Goal: Task Accomplishment & Management: Manage account settings

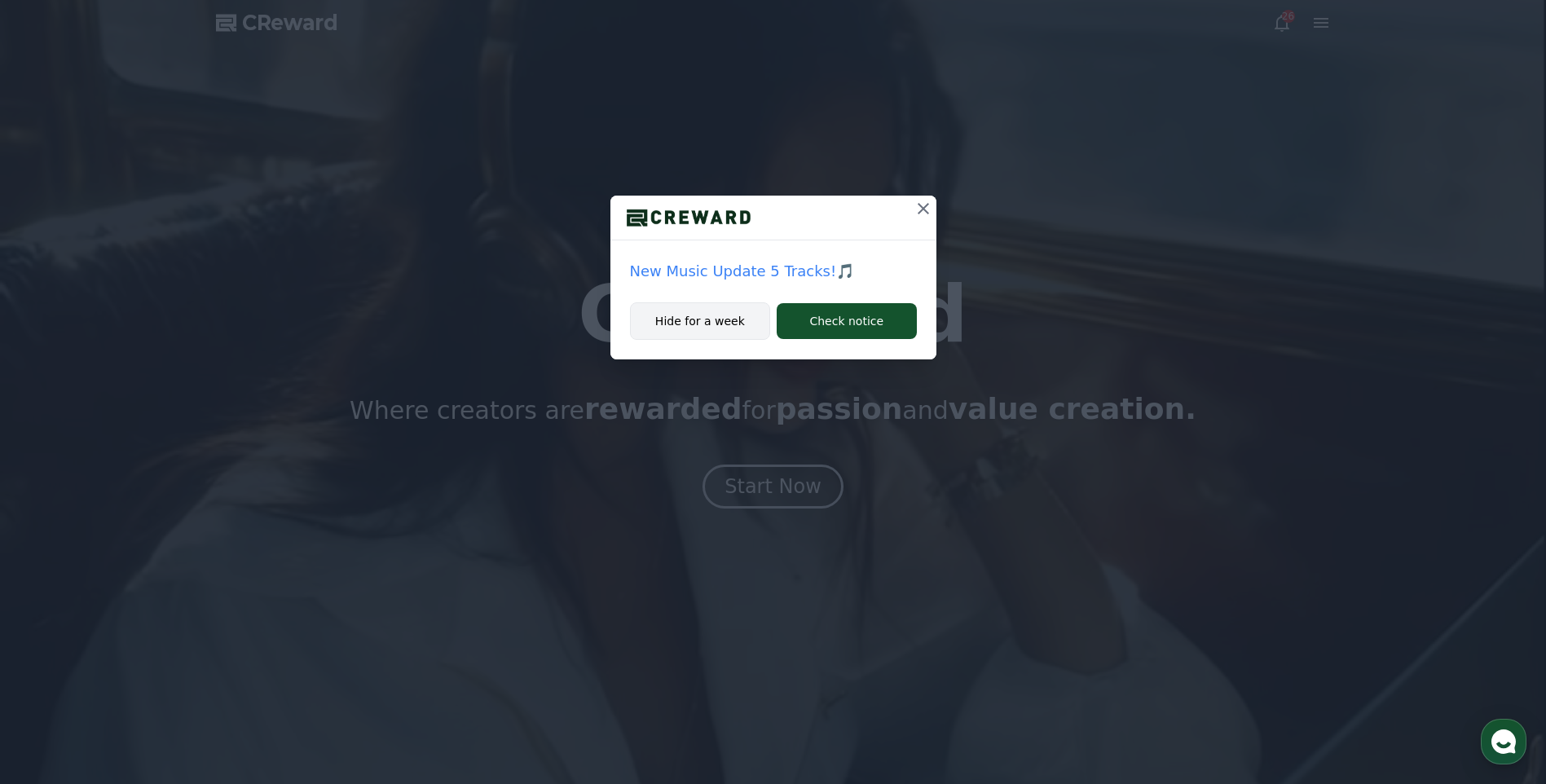
click at [700, 334] on button "Hide for a week" at bounding box center [700, 321] width 141 height 38
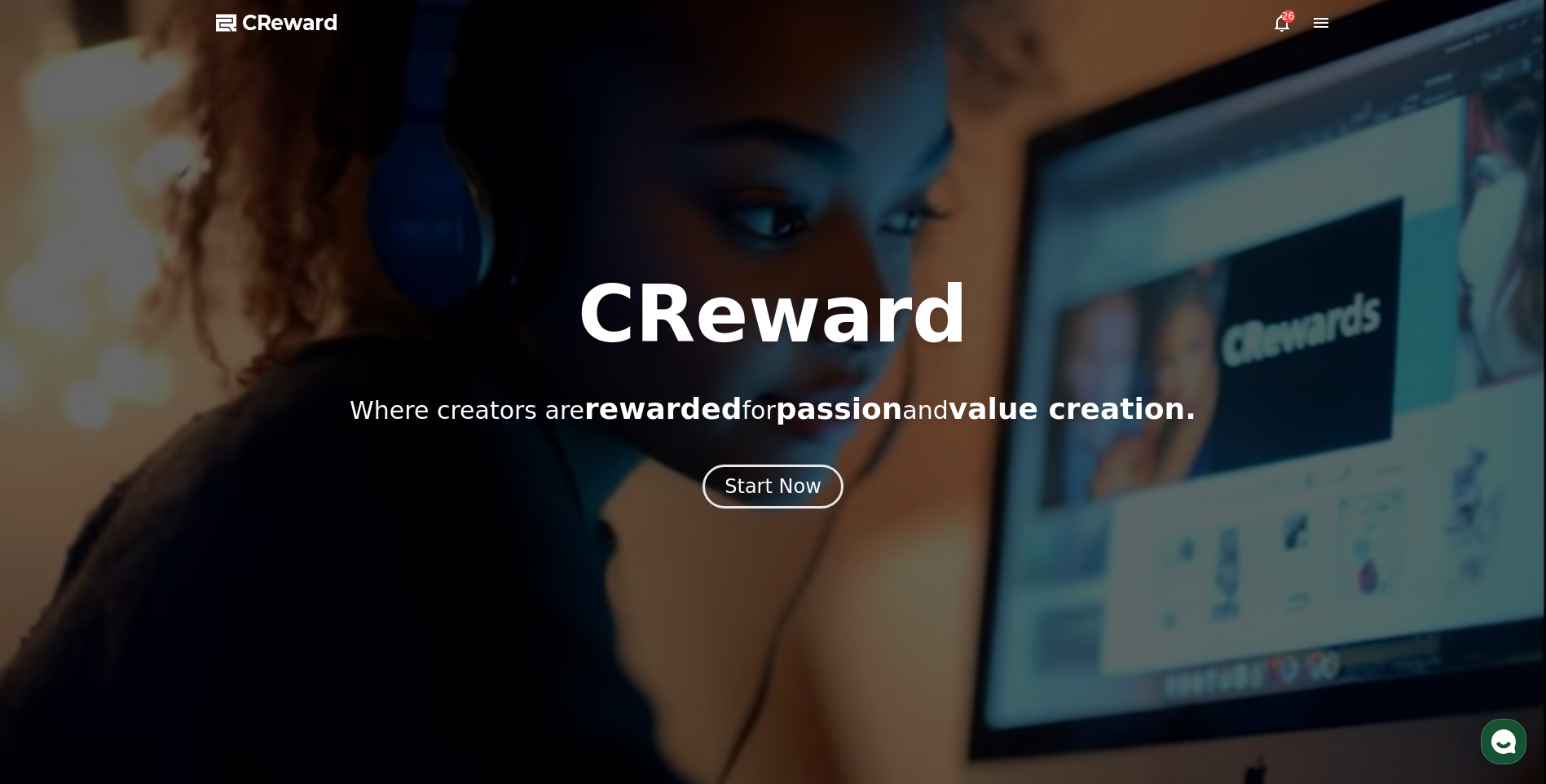
click at [1287, 36] on div at bounding box center [773, 392] width 1546 height 784
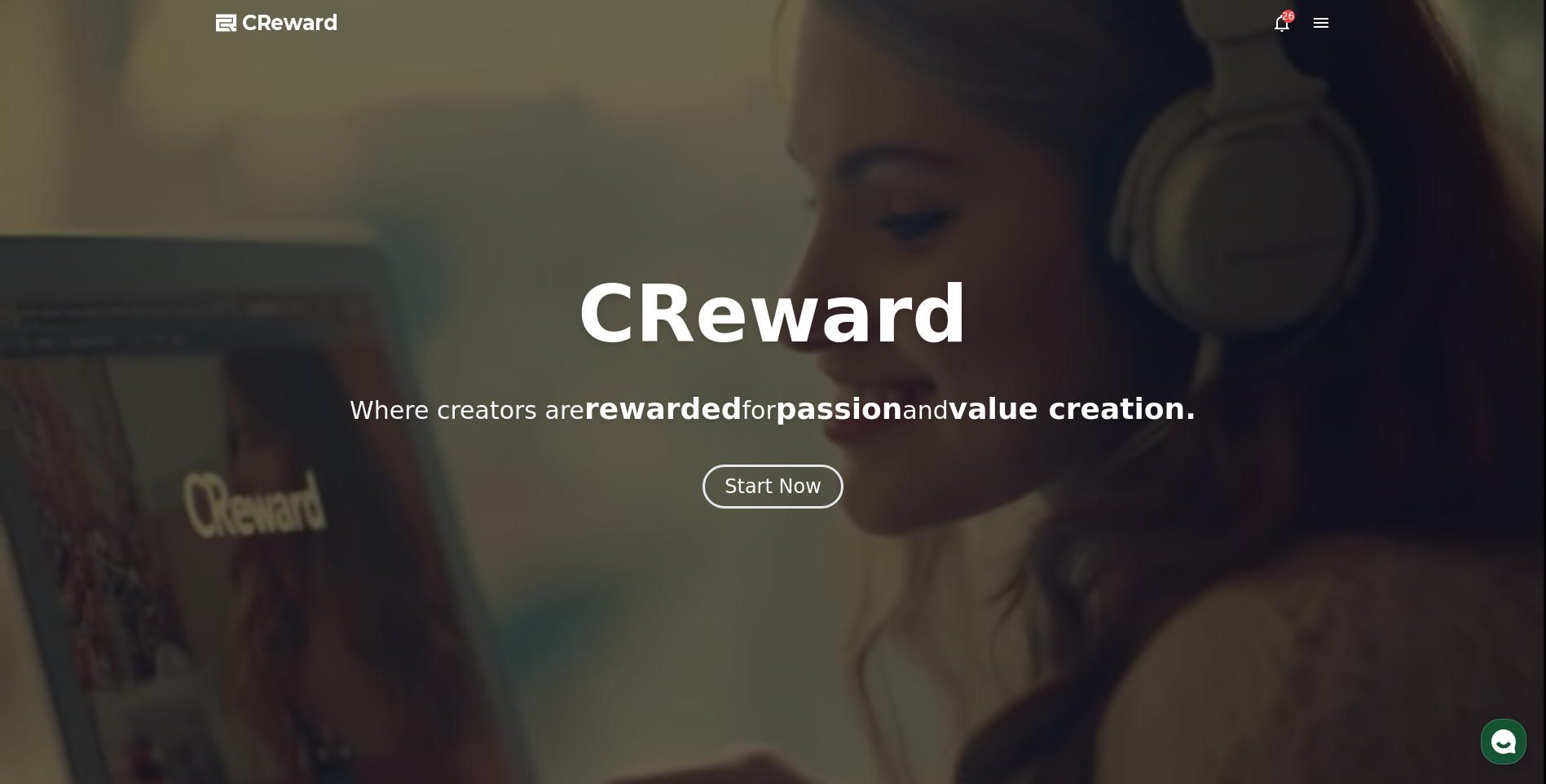
click at [1287, 29] on icon at bounding box center [1282, 23] width 15 height 17
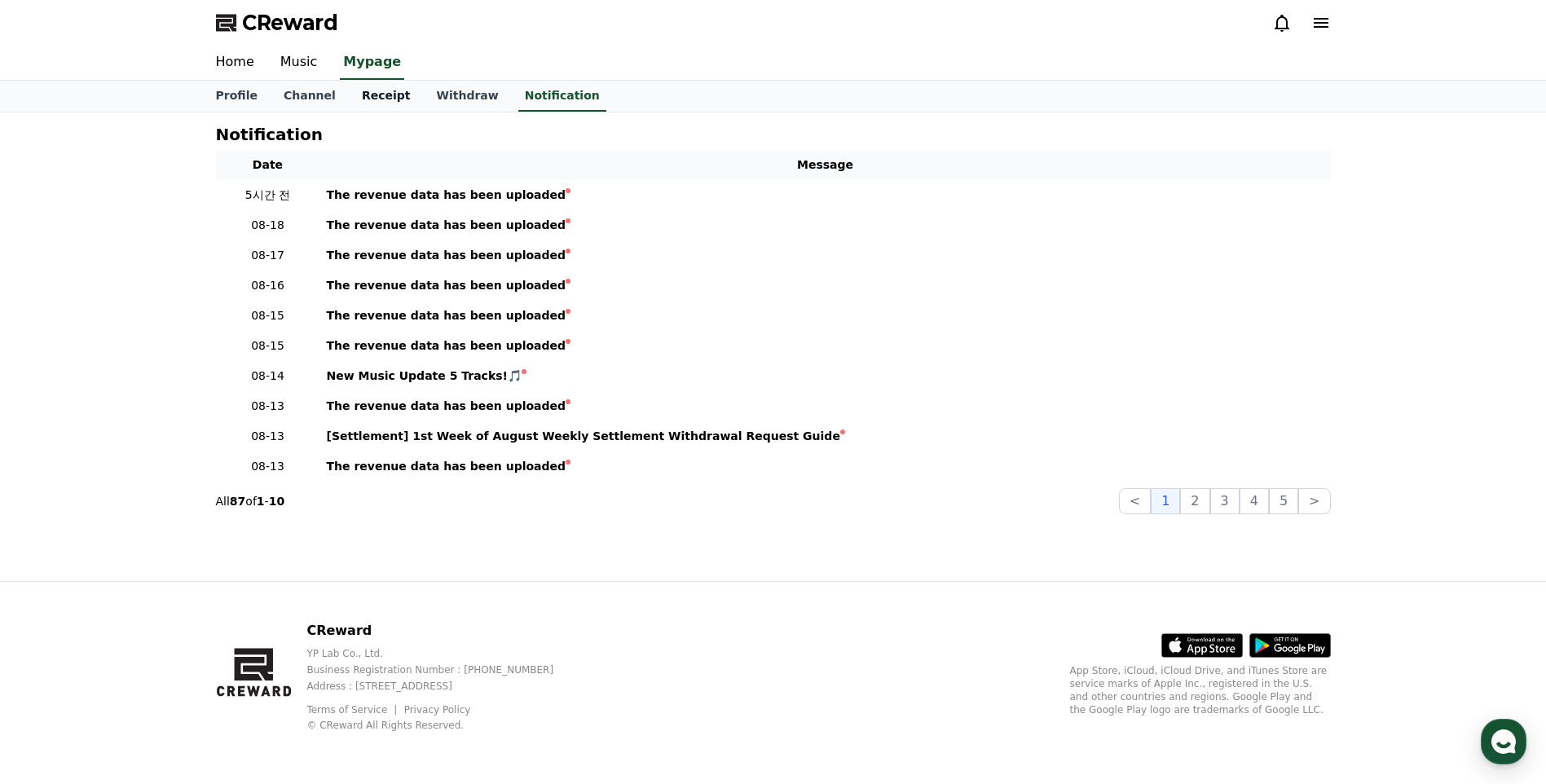
click at [376, 98] on link "Receipt" at bounding box center [386, 96] width 75 height 31
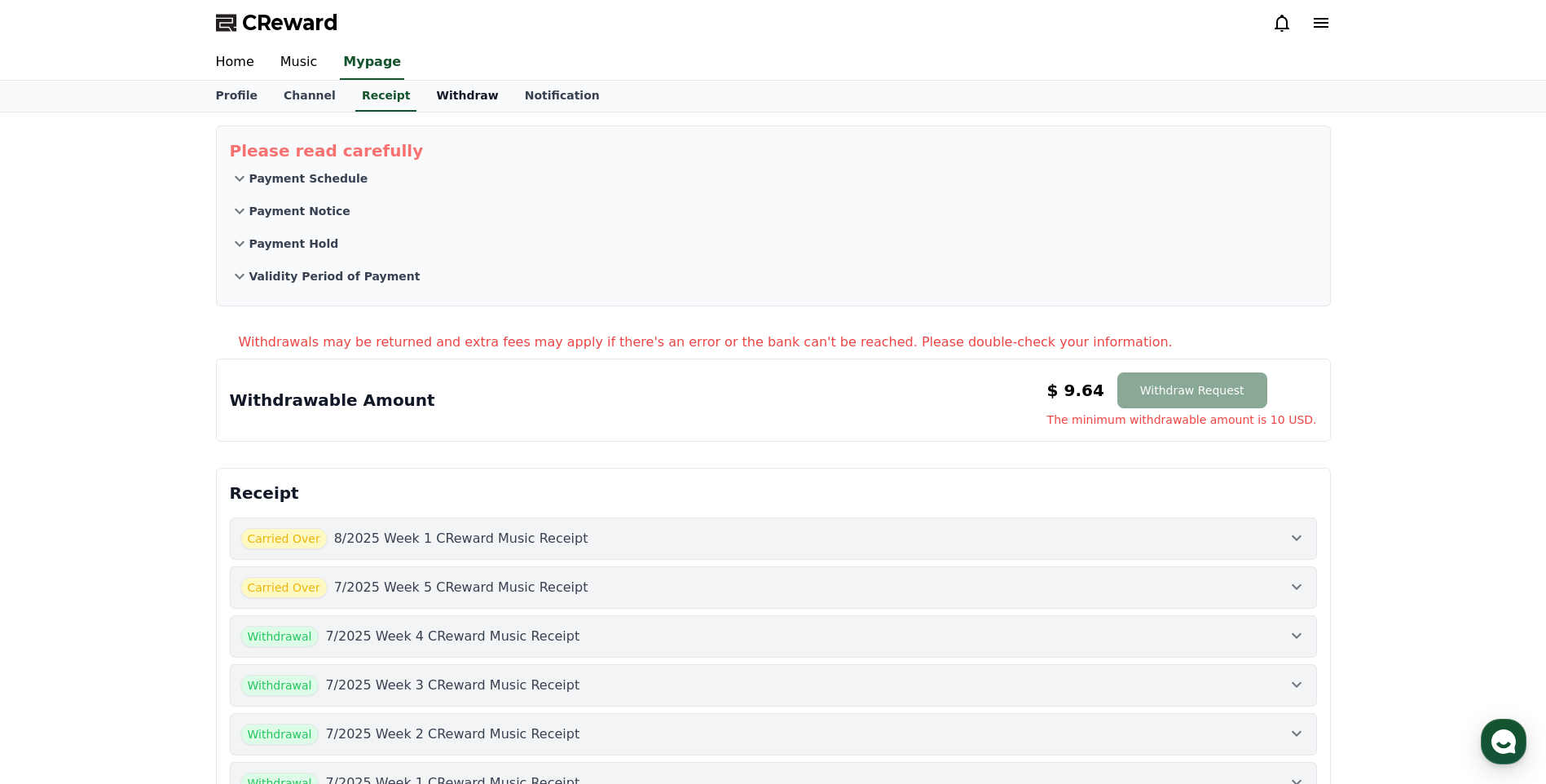
click at [429, 101] on link "Withdraw" at bounding box center [467, 96] width 88 height 31
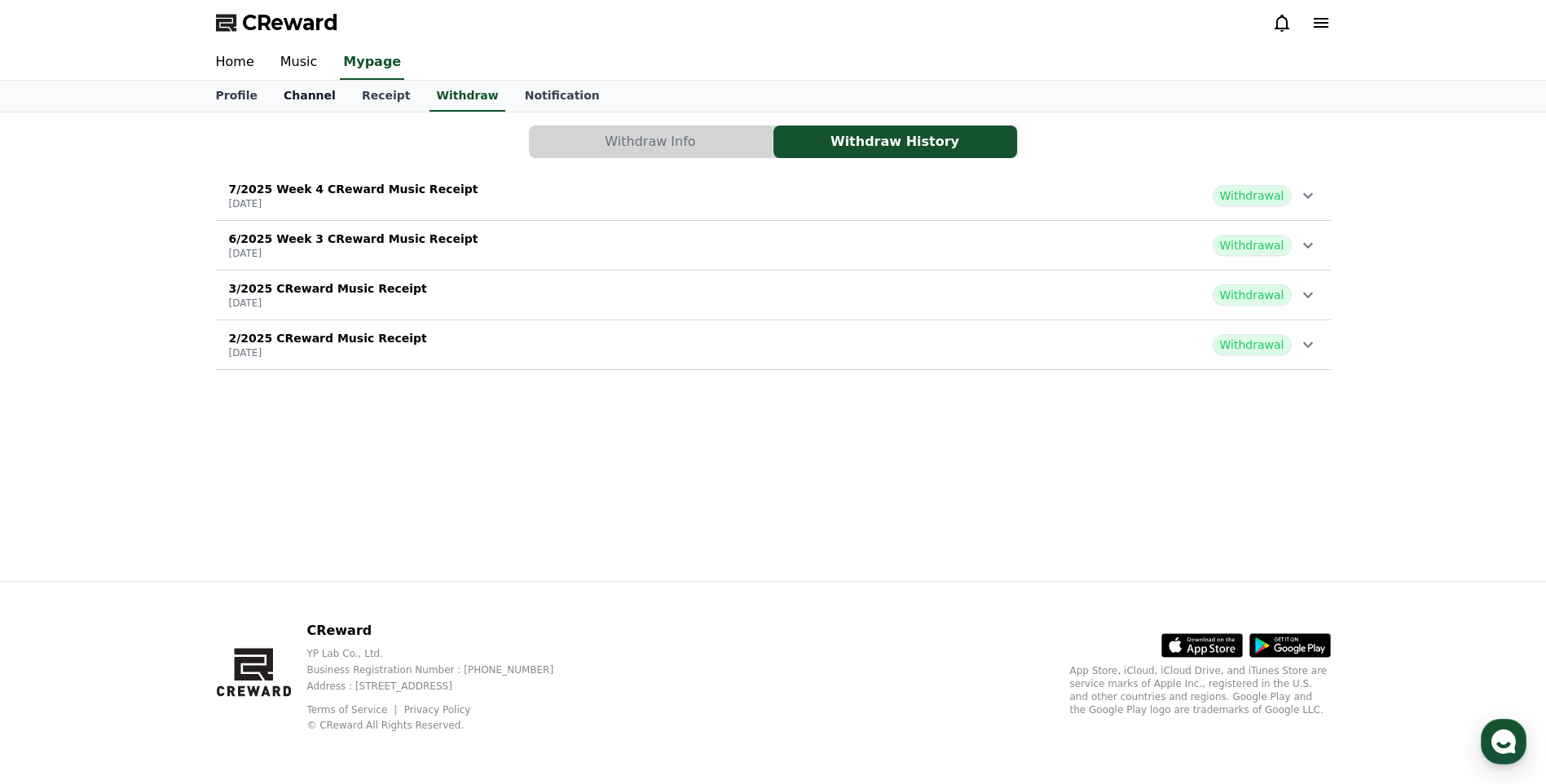
click at [275, 109] on link "Channel" at bounding box center [309, 96] width 78 height 31
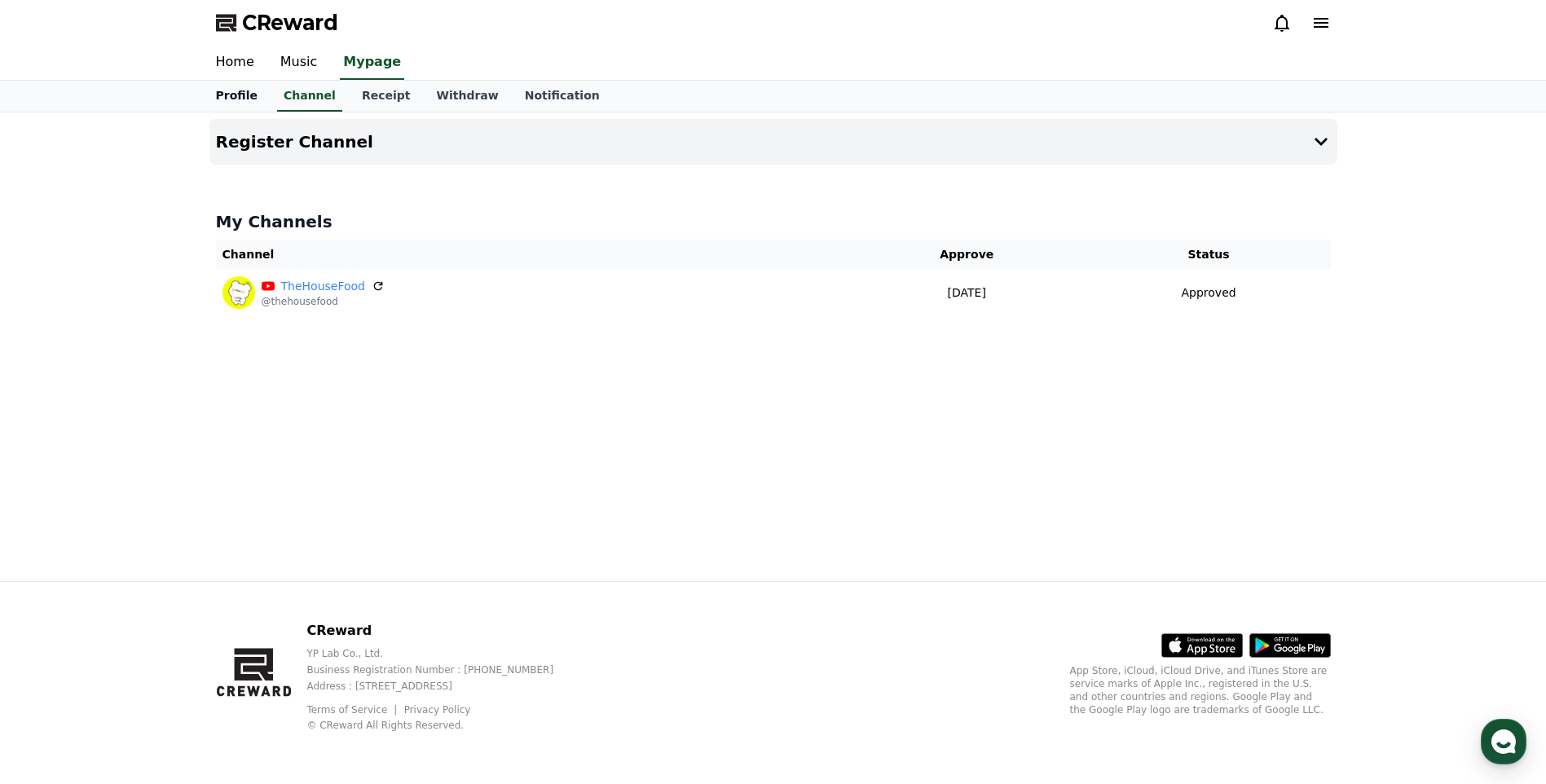
click at [222, 106] on link "Profile" at bounding box center [237, 96] width 68 height 31
select select "**********"
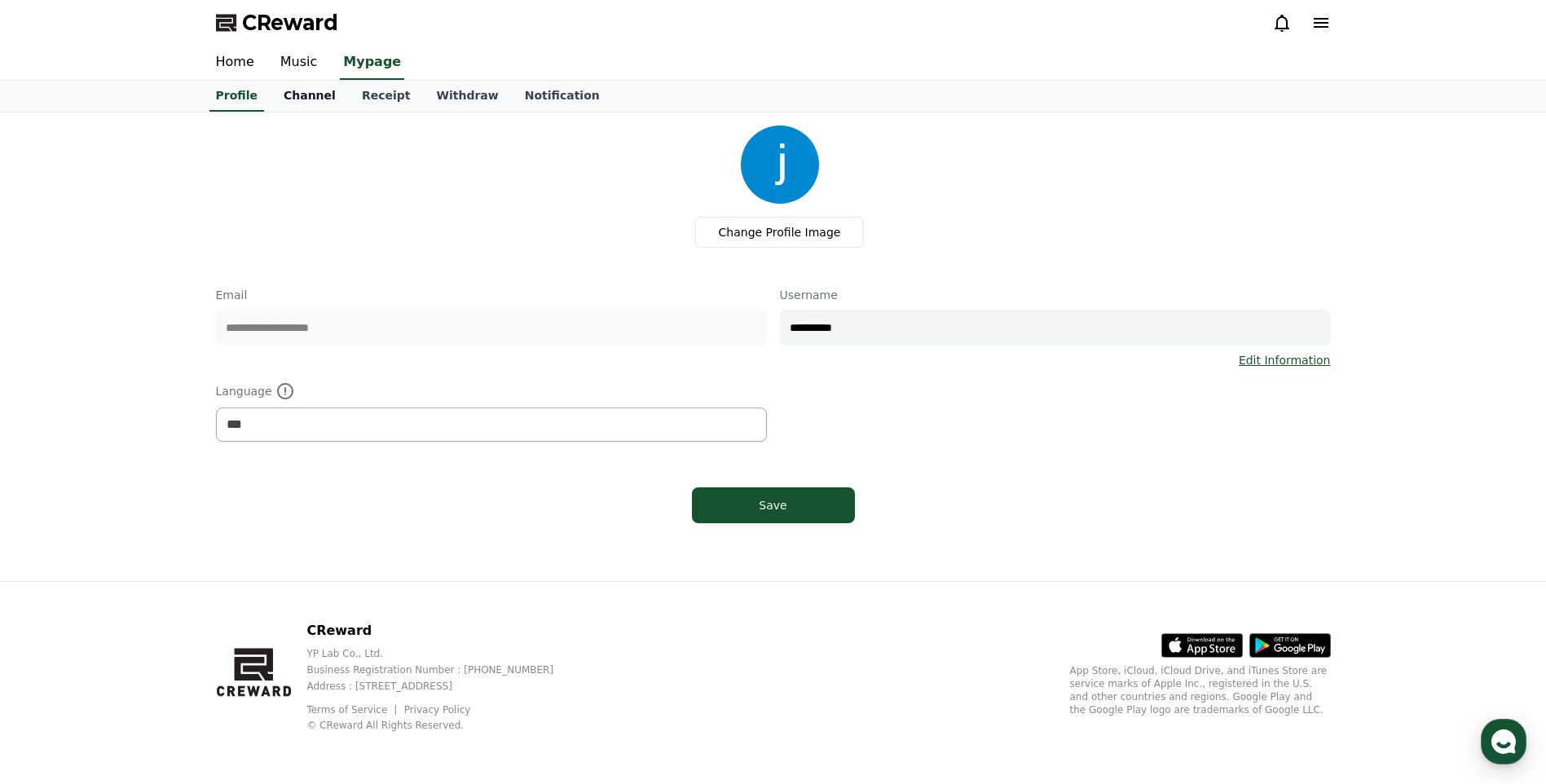
click at [273, 109] on link "Channel" at bounding box center [309, 96] width 78 height 31
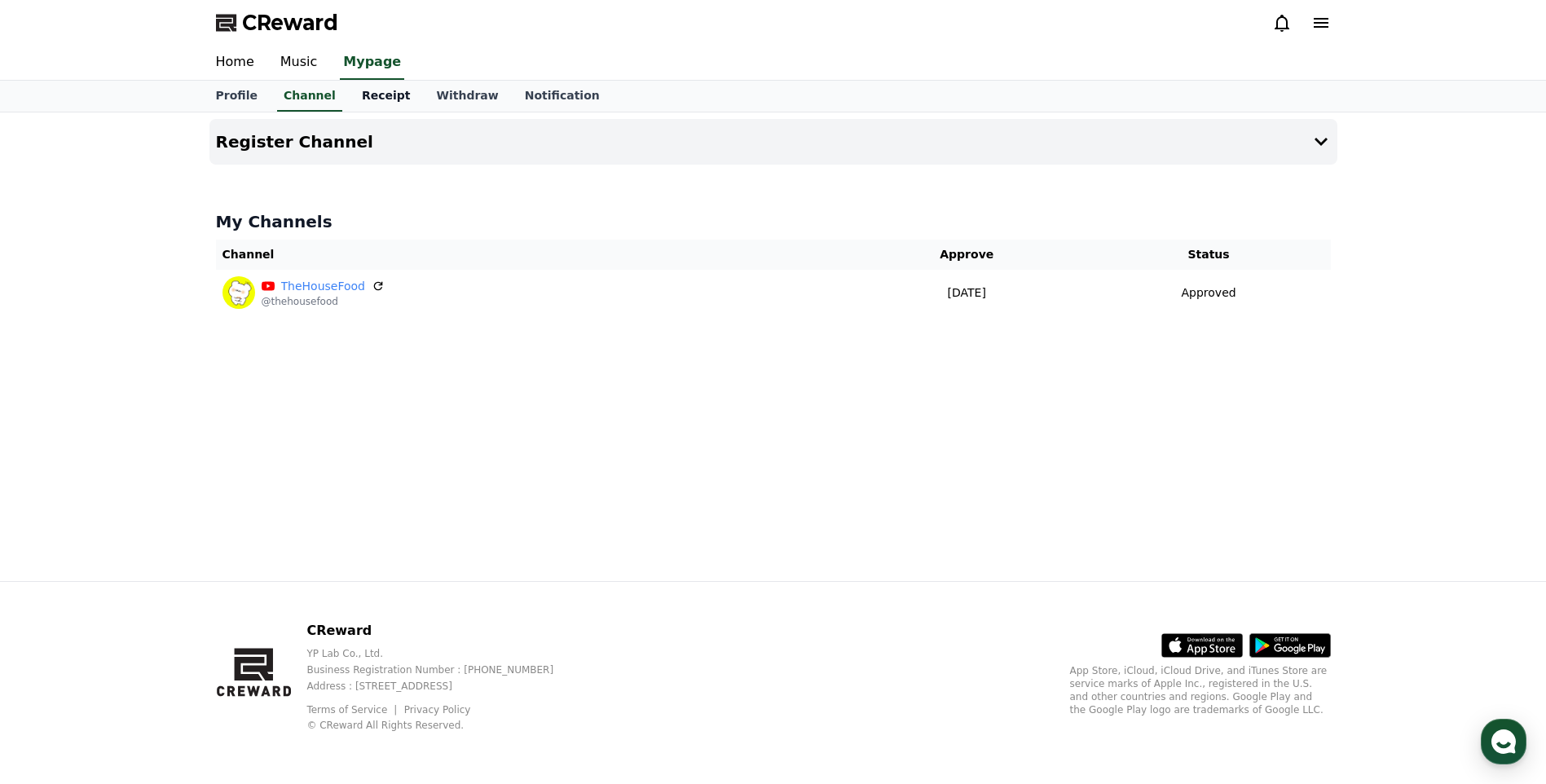
click at [358, 100] on link "Receipt" at bounding box center [386, 96] width 75 height 31
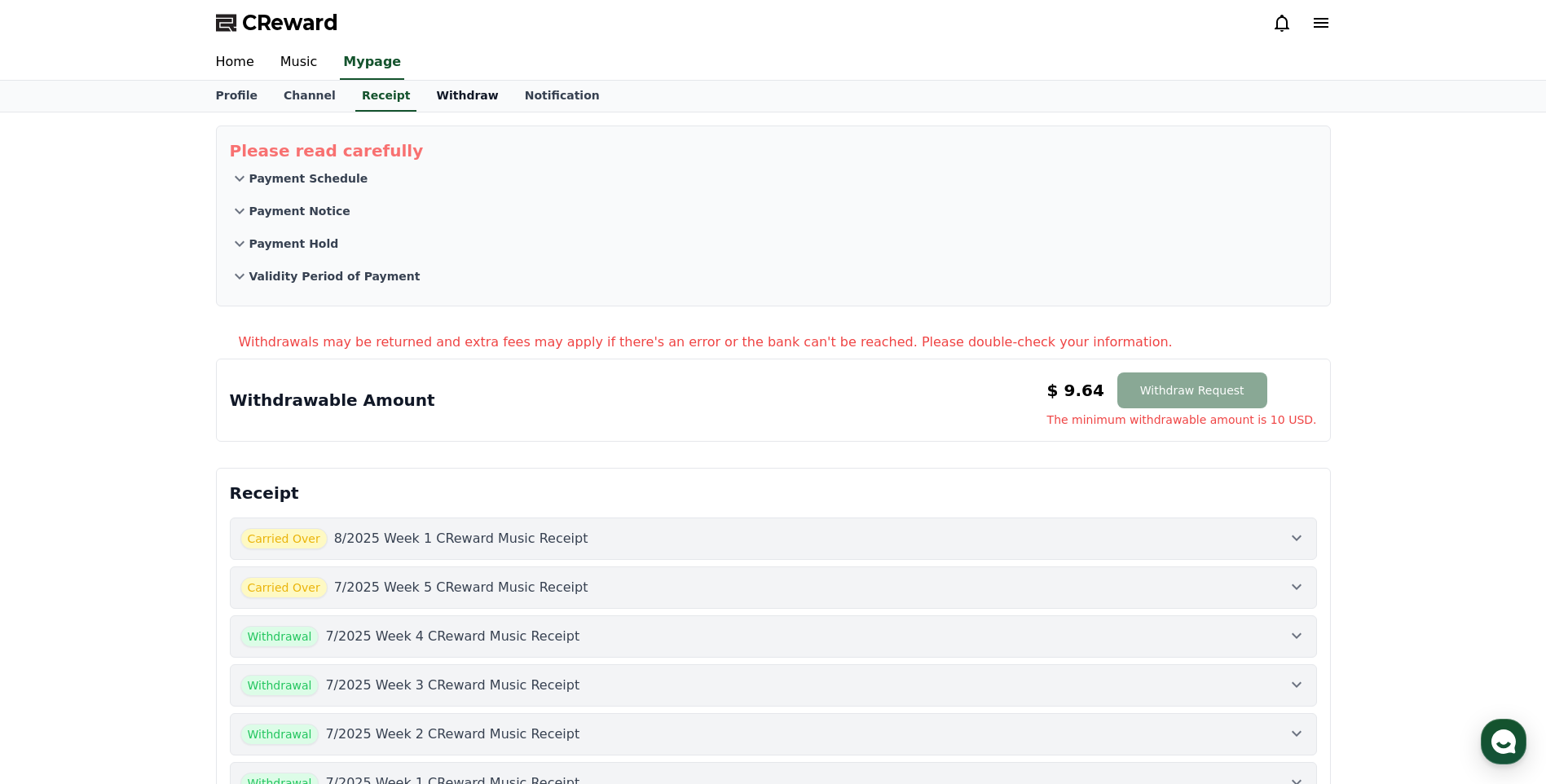
click at [423, 99] on link "Withdraw" at bounding box center [467, 96] width 88 height 31
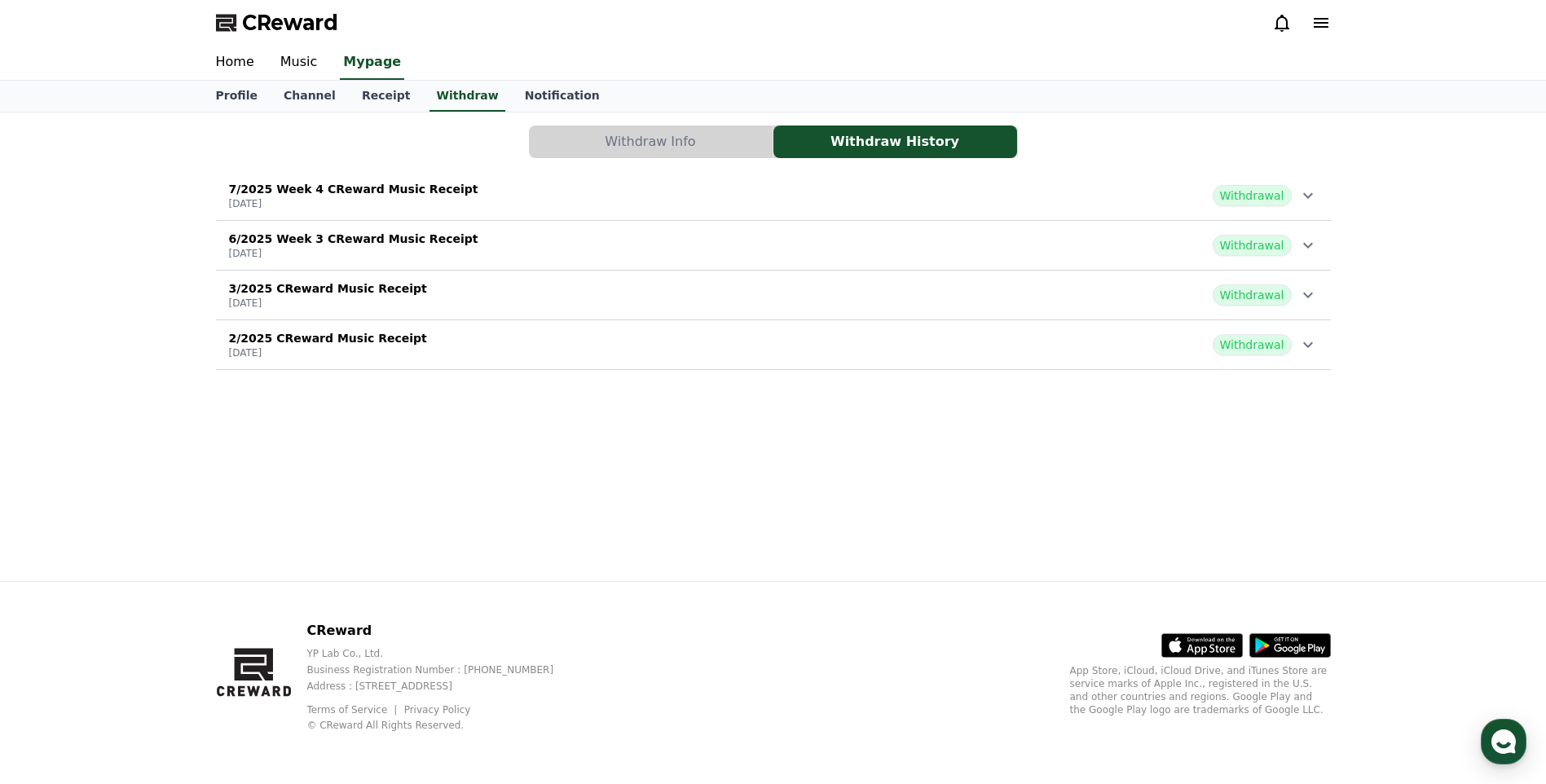
click at [643, 153] on button "Withdraw Info" at bounding box center [650, 141] width 243 height 33
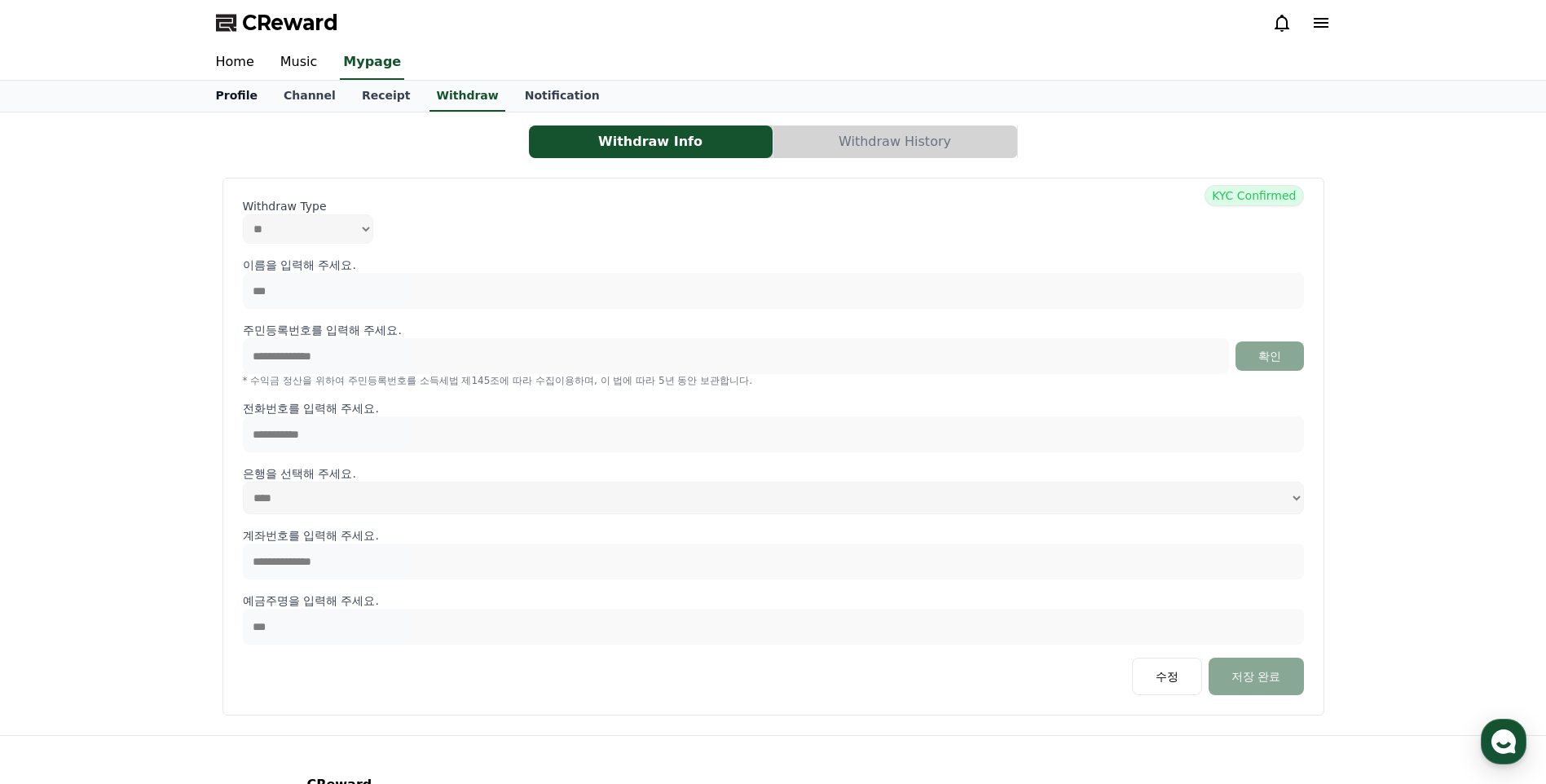
click at [225, 96] on link "Profile" at bounding box center [237, 96] width 68 height 31
select select "**********"
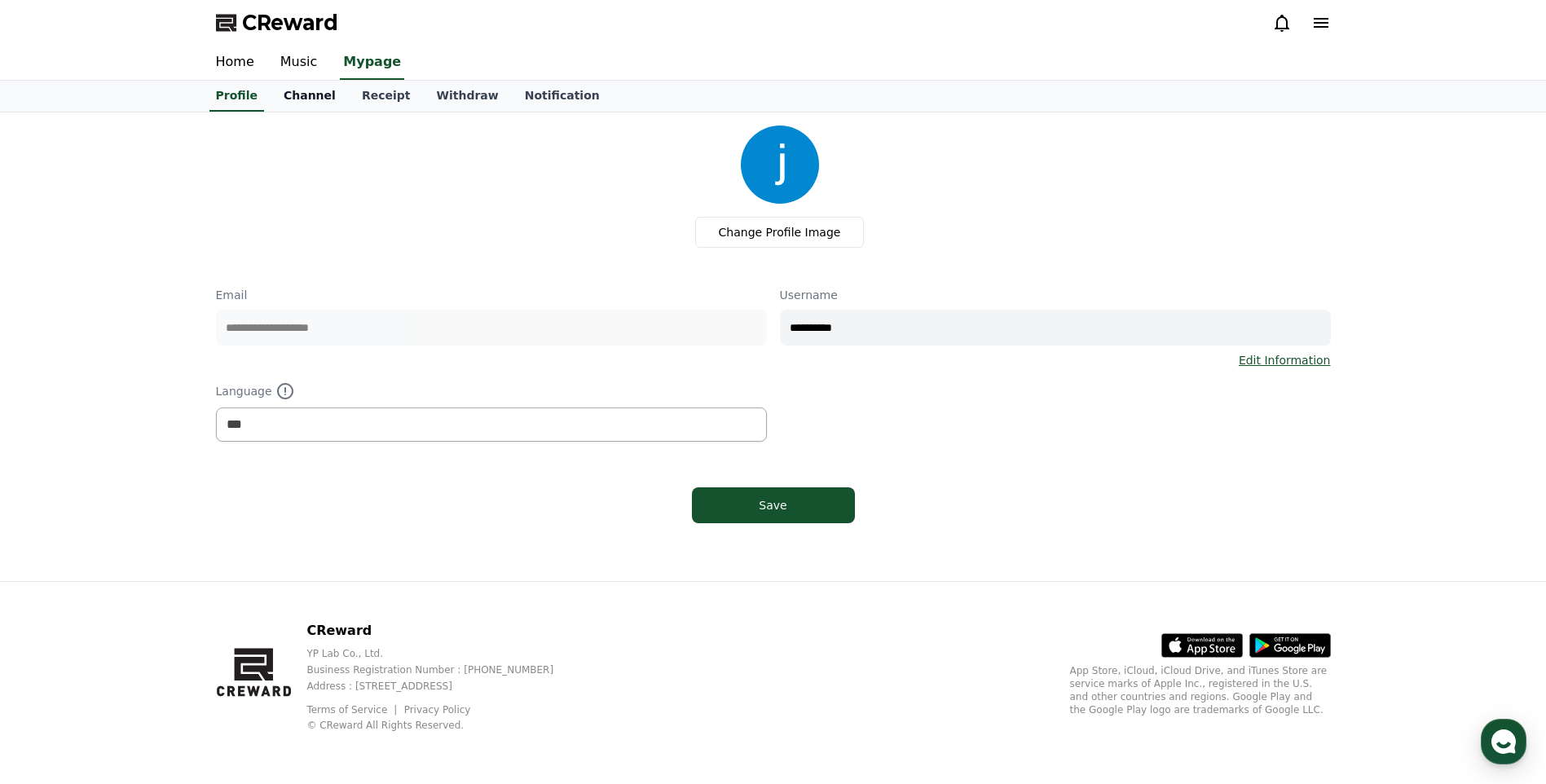
click at [306, 93] on link "Channel" at bounding box center [309, 96] width 78 height 31
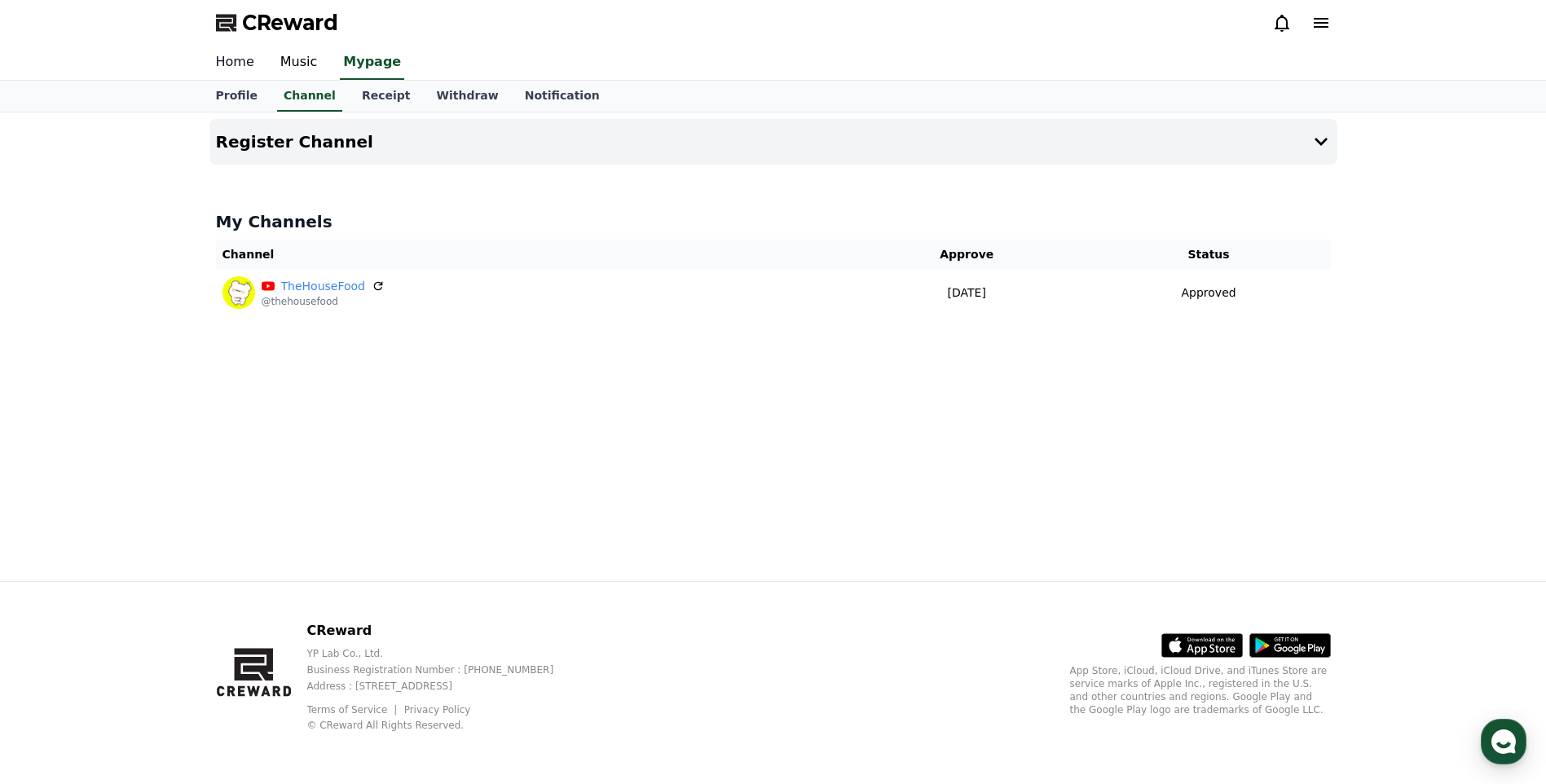
click at [231, 60] on link "Home" at bounding box center [235, 63] width 64 height 34
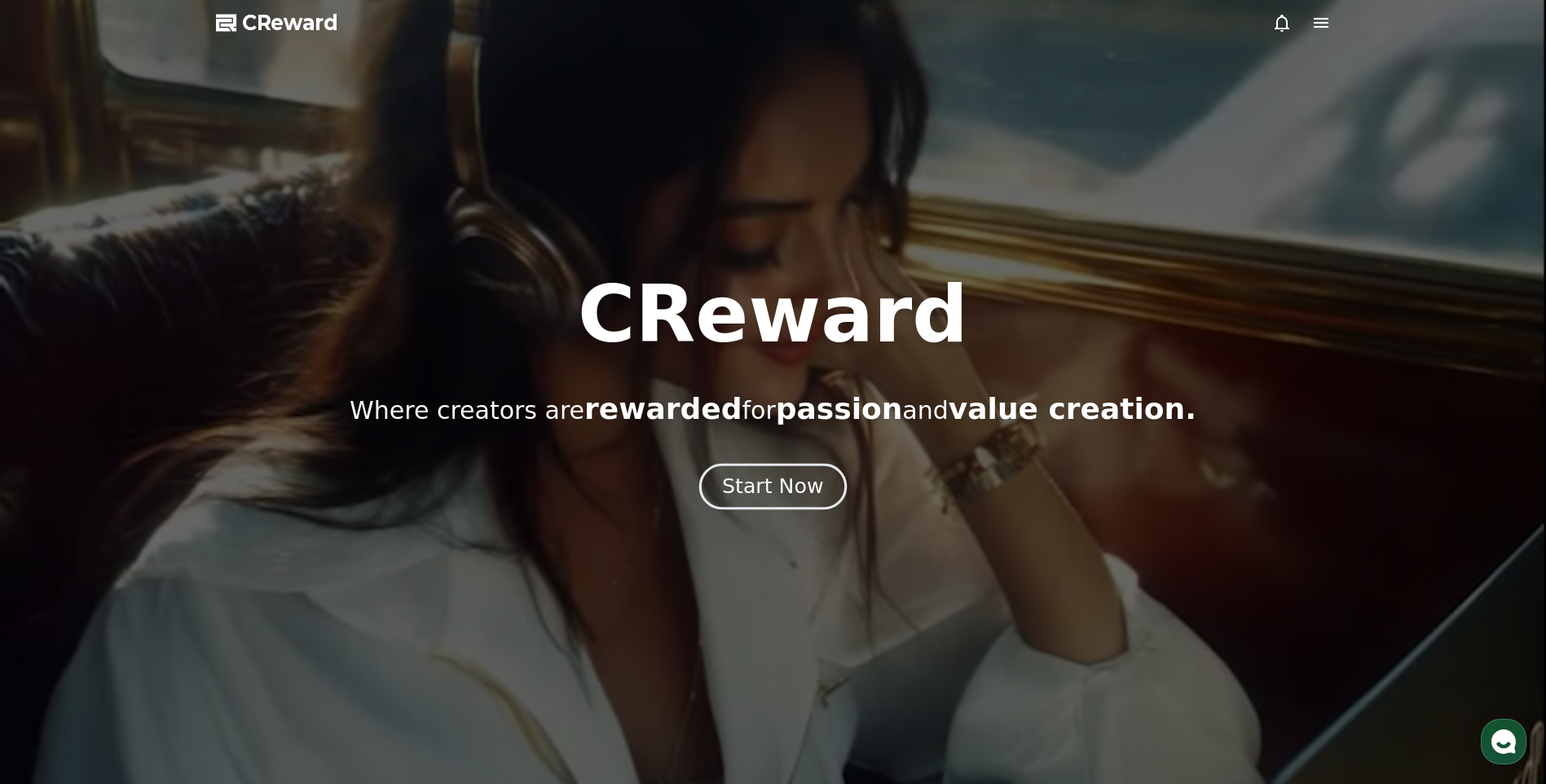
click at [789, 485] on div "Start Now" at bounding box center [773, 487] width 101 height 27
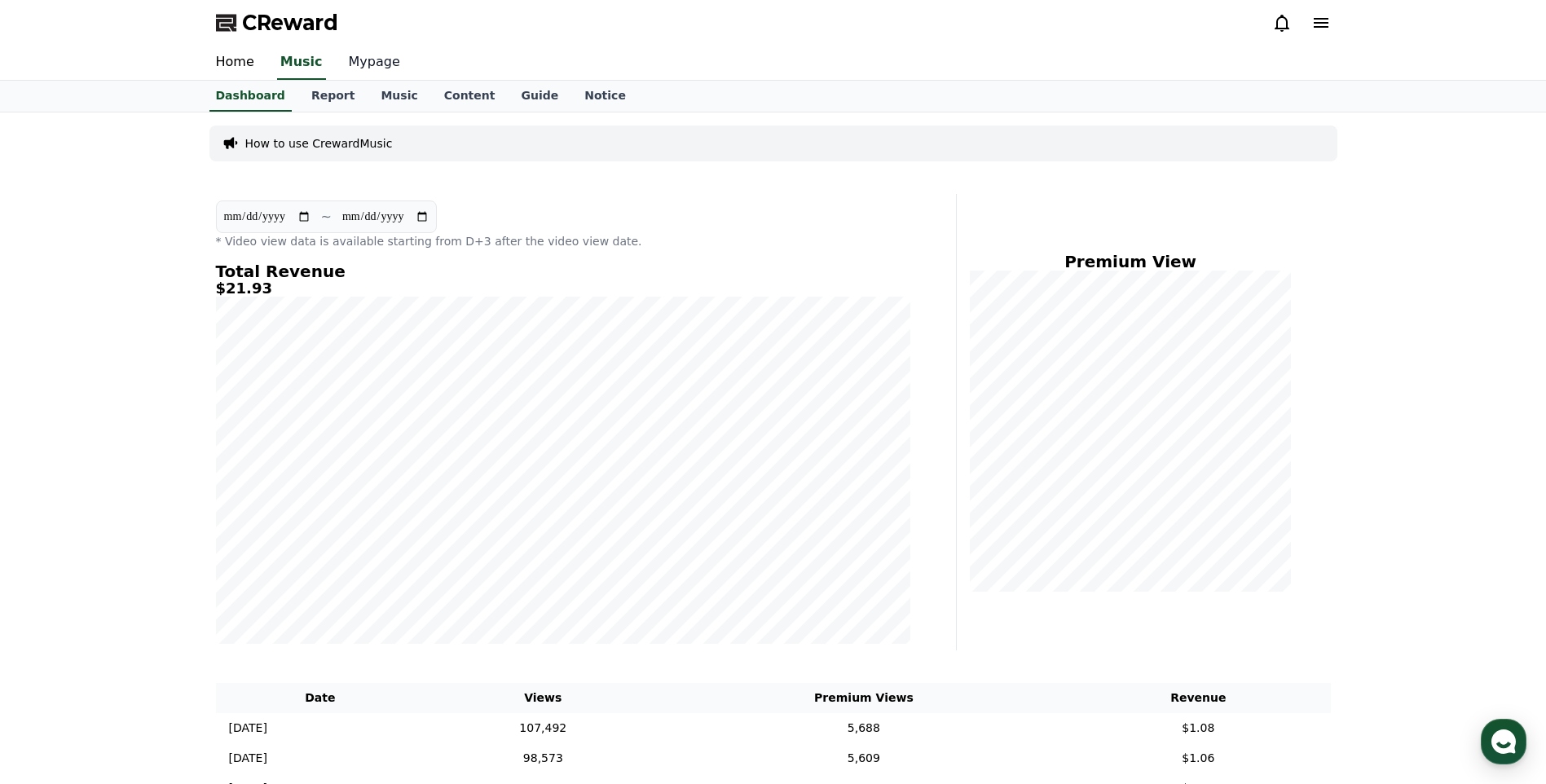
click at [358, 53] on link "Mypage" at bounding box center [375, 63] width 77 height 34
select select "**********"
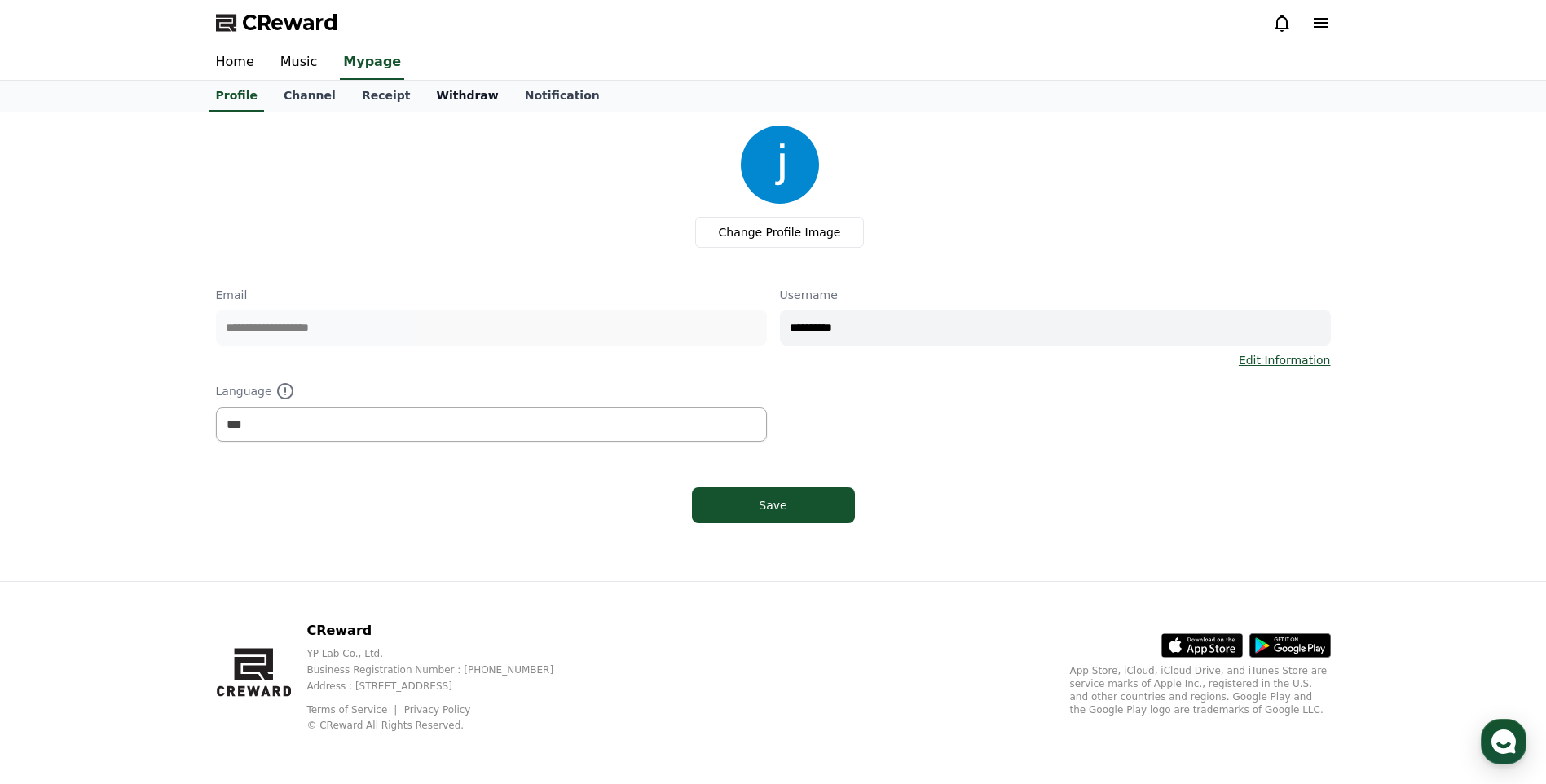
click at [441, 105] on link "Withdraw" at bounding box center [467, 96] width 88 height 31
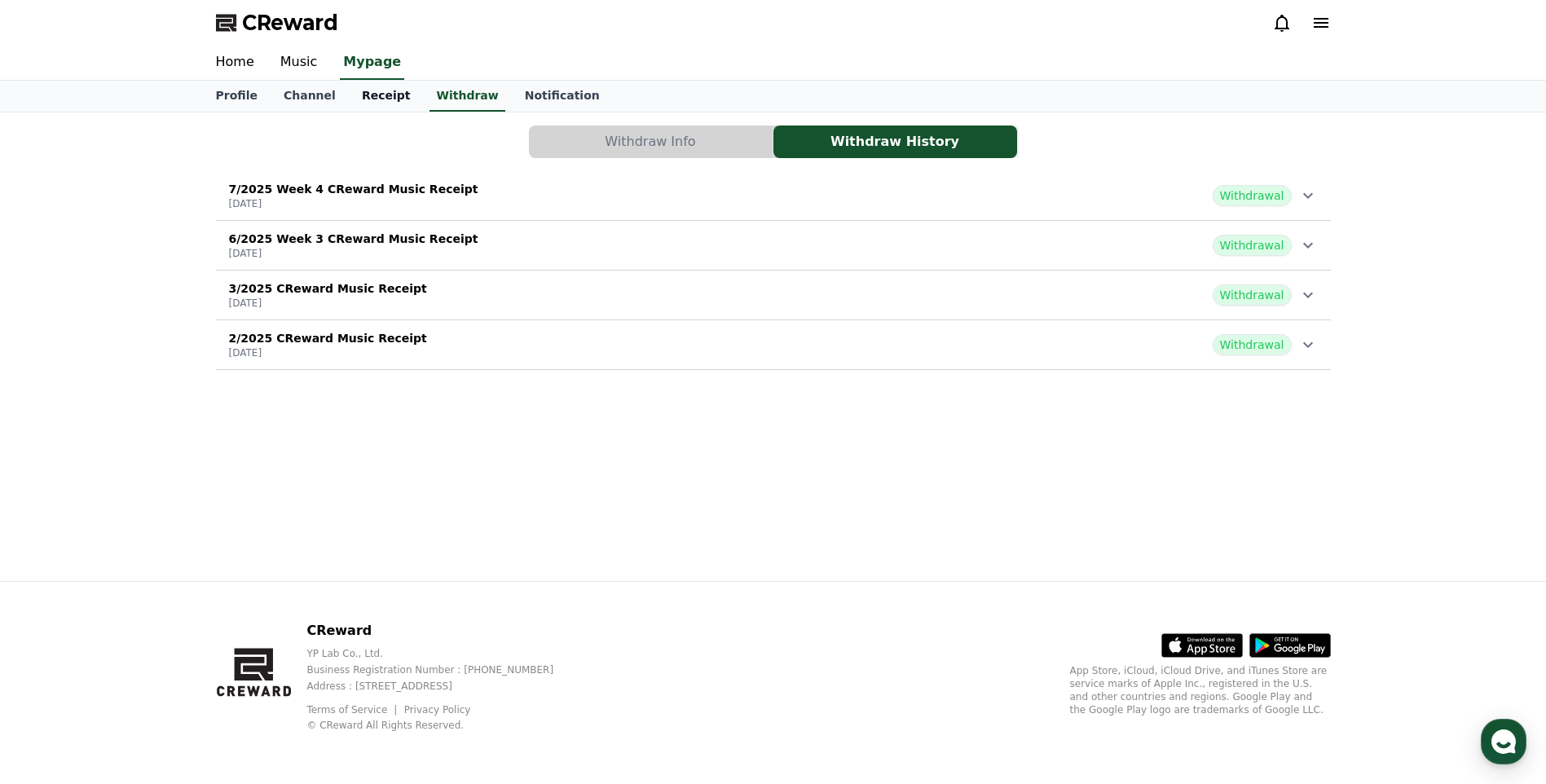
click at [381, 104] on link "Receipt" at bounding box center [386, 96] width 75 height 31
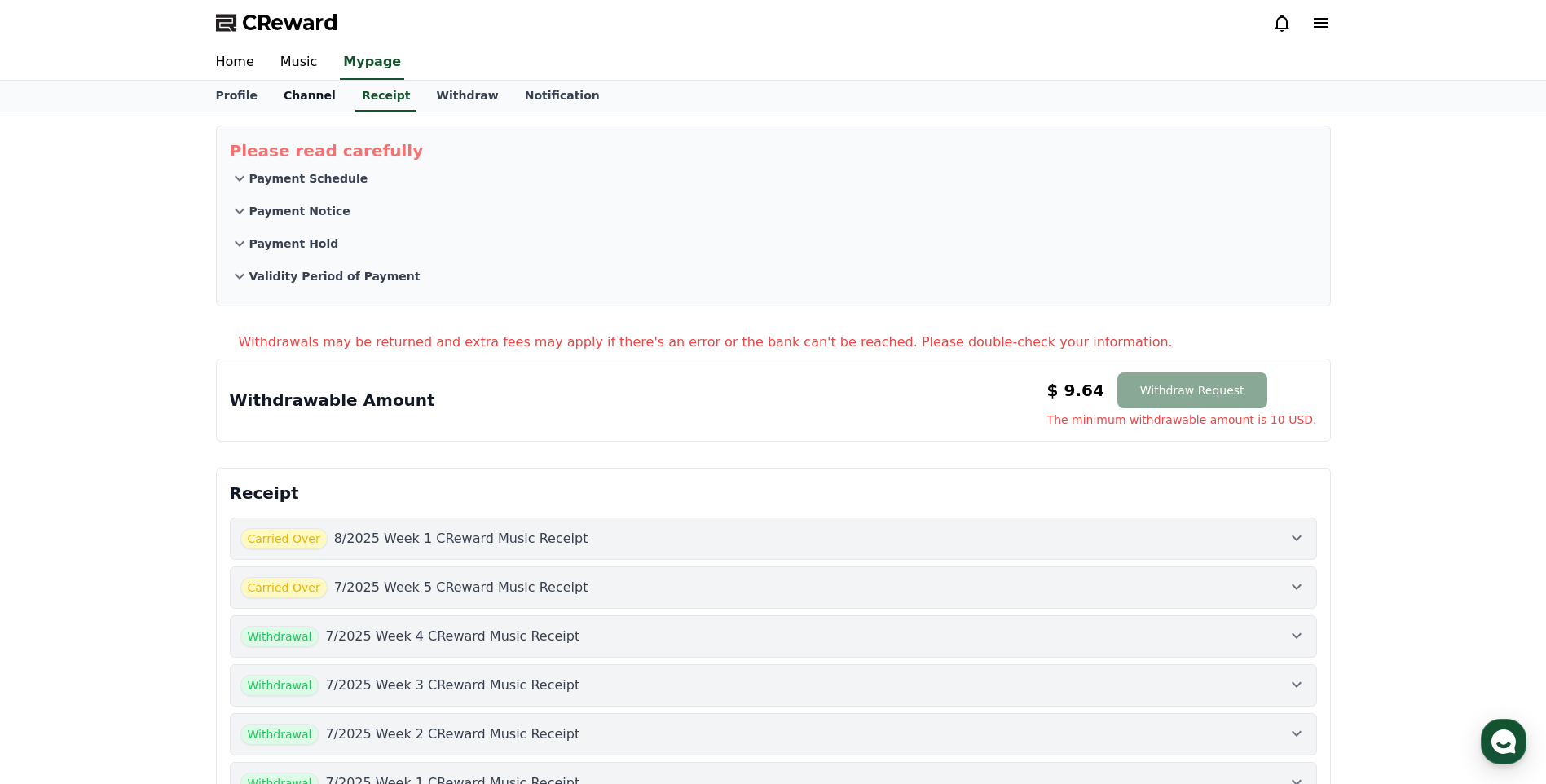
click at [311, 97] on link "Channel" at bounding box center [309, 96] width 78 height 31
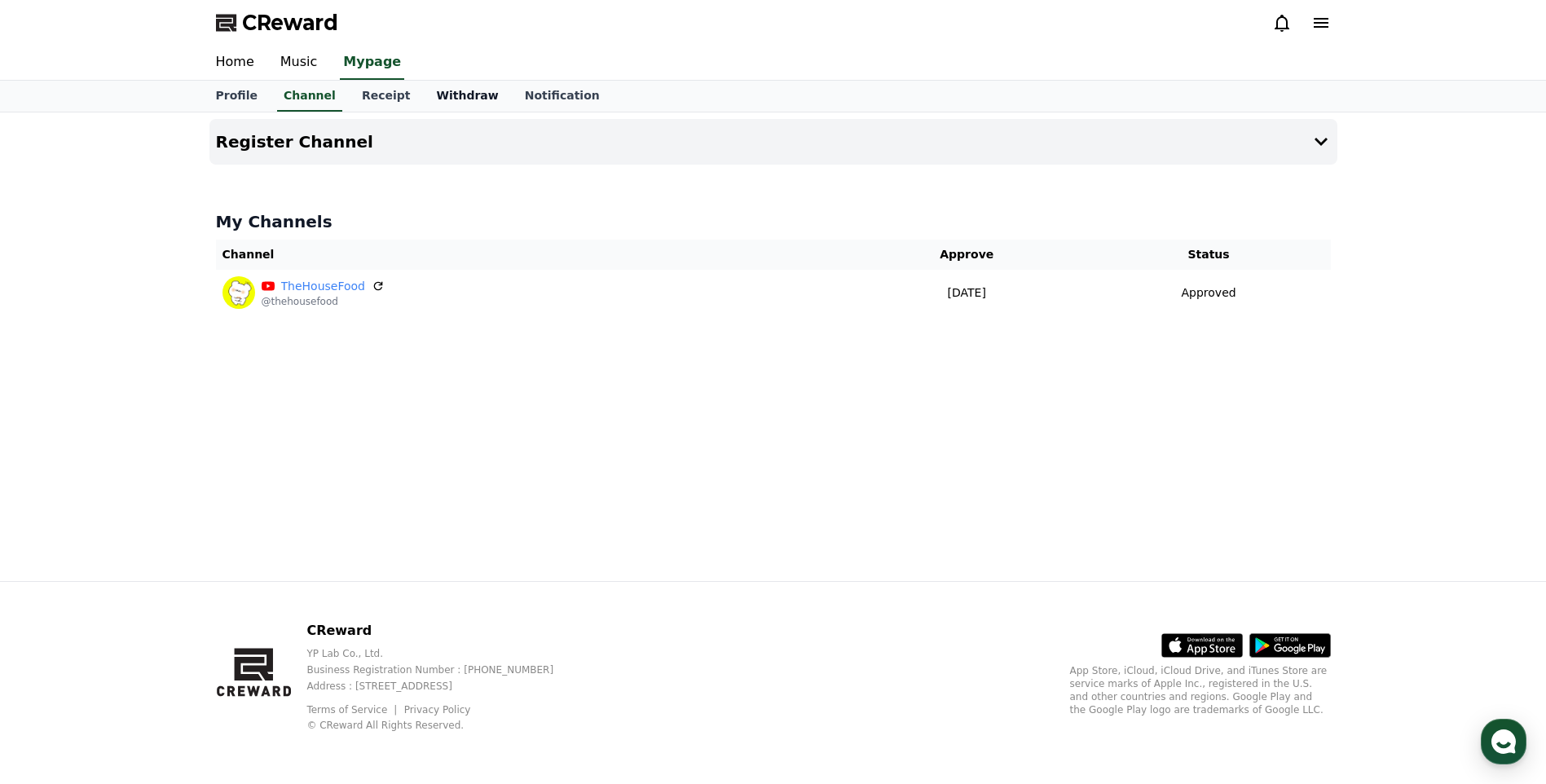
click at [433, 101] on link "Withdraw" at bounding box center [467, 96] width 88 height 31
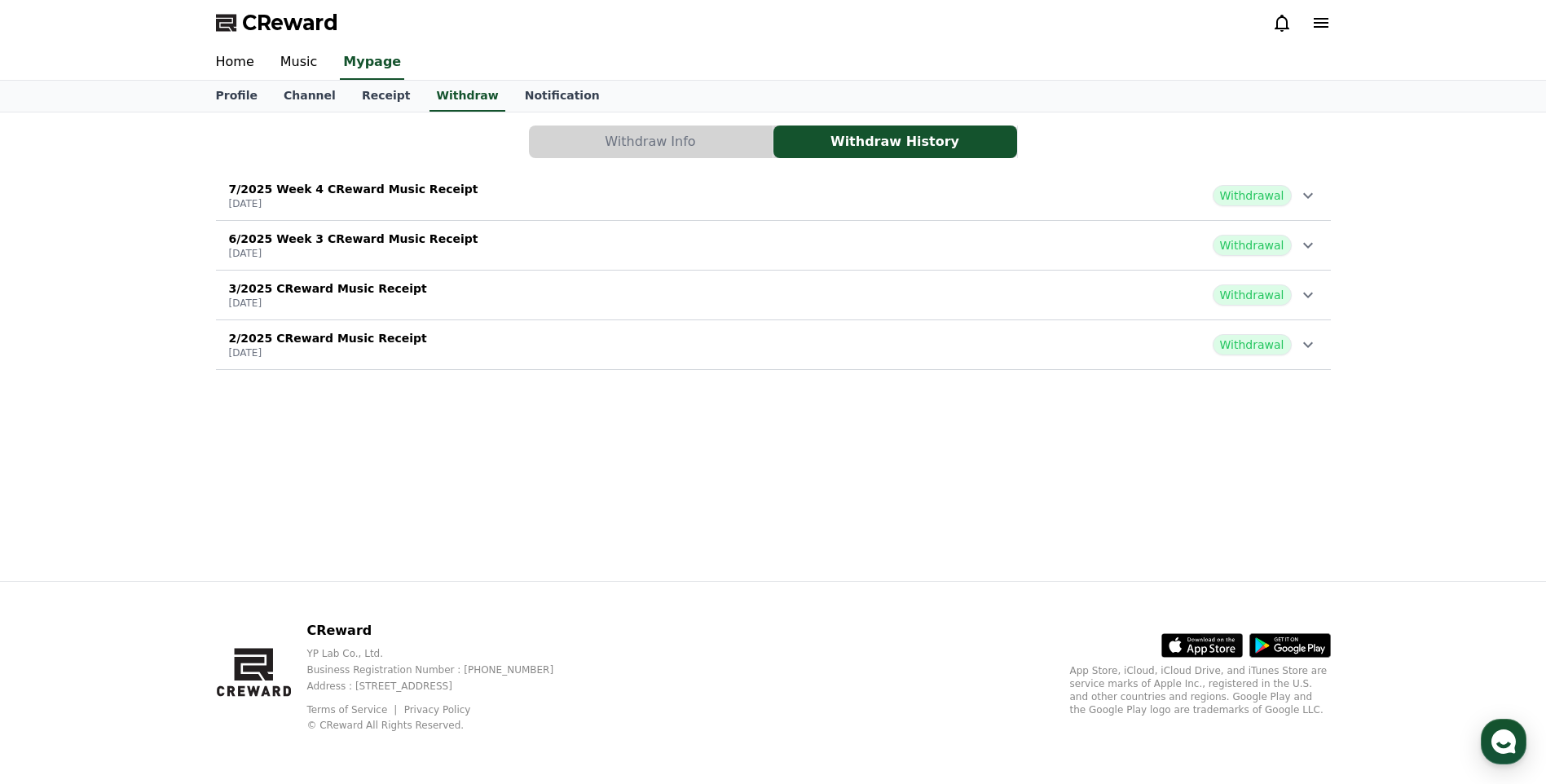
click at [539, 200] on div "7/2025 Week 4 CReward Music Receipt [DATE] Withdrawal" at bounding box center [773, 195] width 1115 height 42
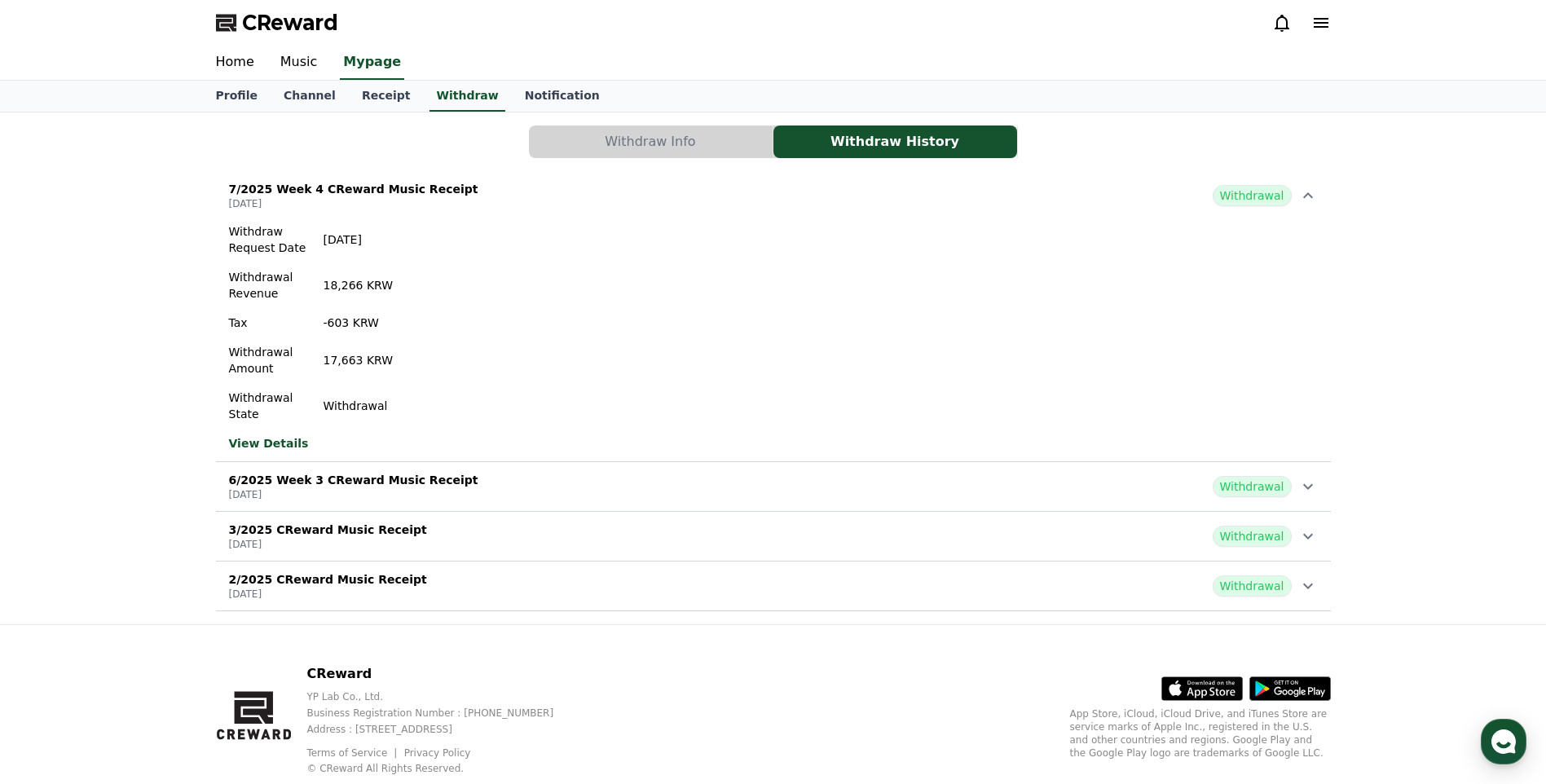
click at [554, 191] on div "7/2025 Week 4 CReward Music Receipt [DATE] Withdrawal" at bounding box center [773, 195] width 1115 height 42
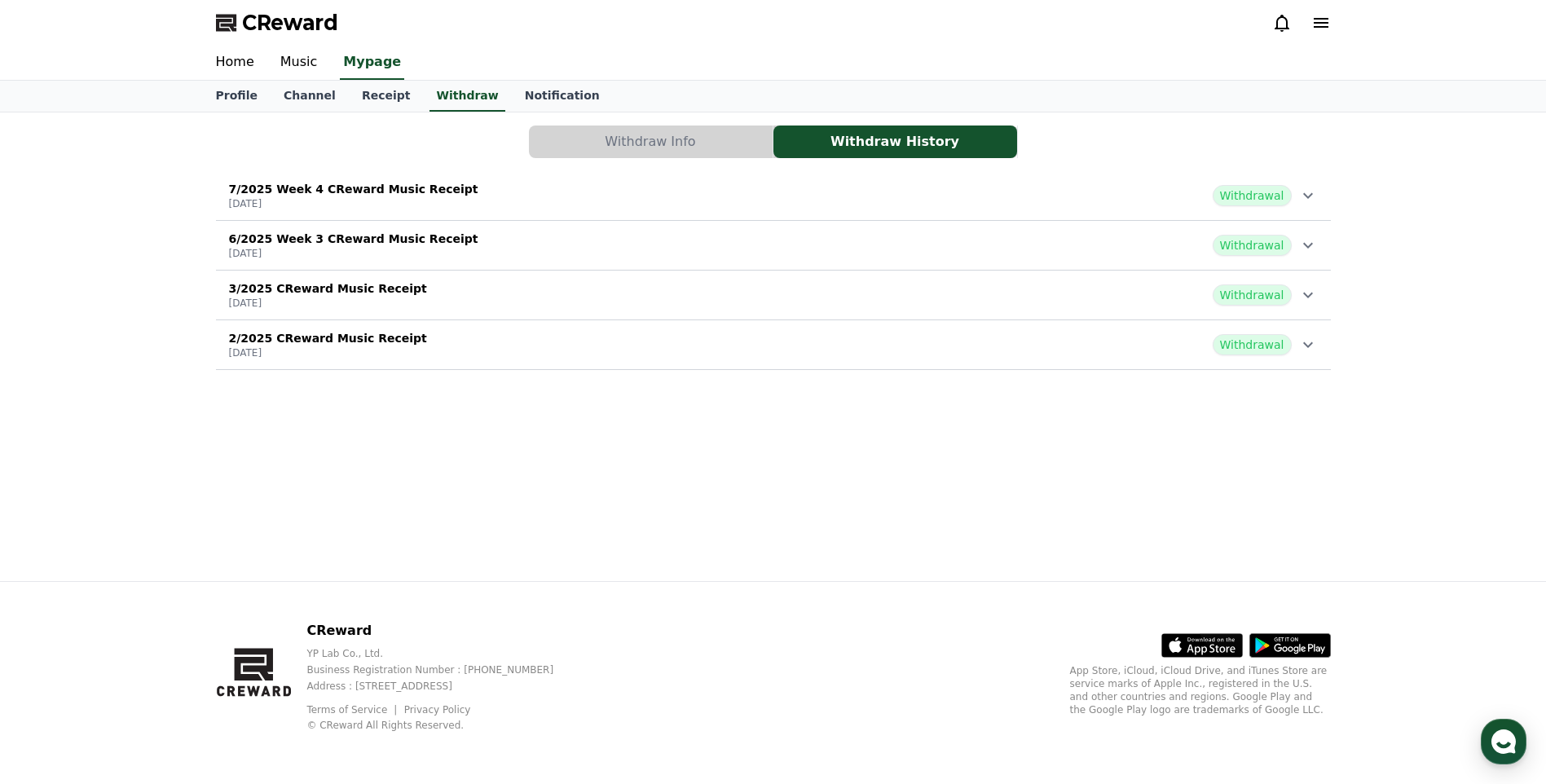
click at [518, 249] on div "6/2025 Week 3 CReward Music Receipt [DATE] Withdrawal" at bounding box center [773, 245] width 1115 height 42
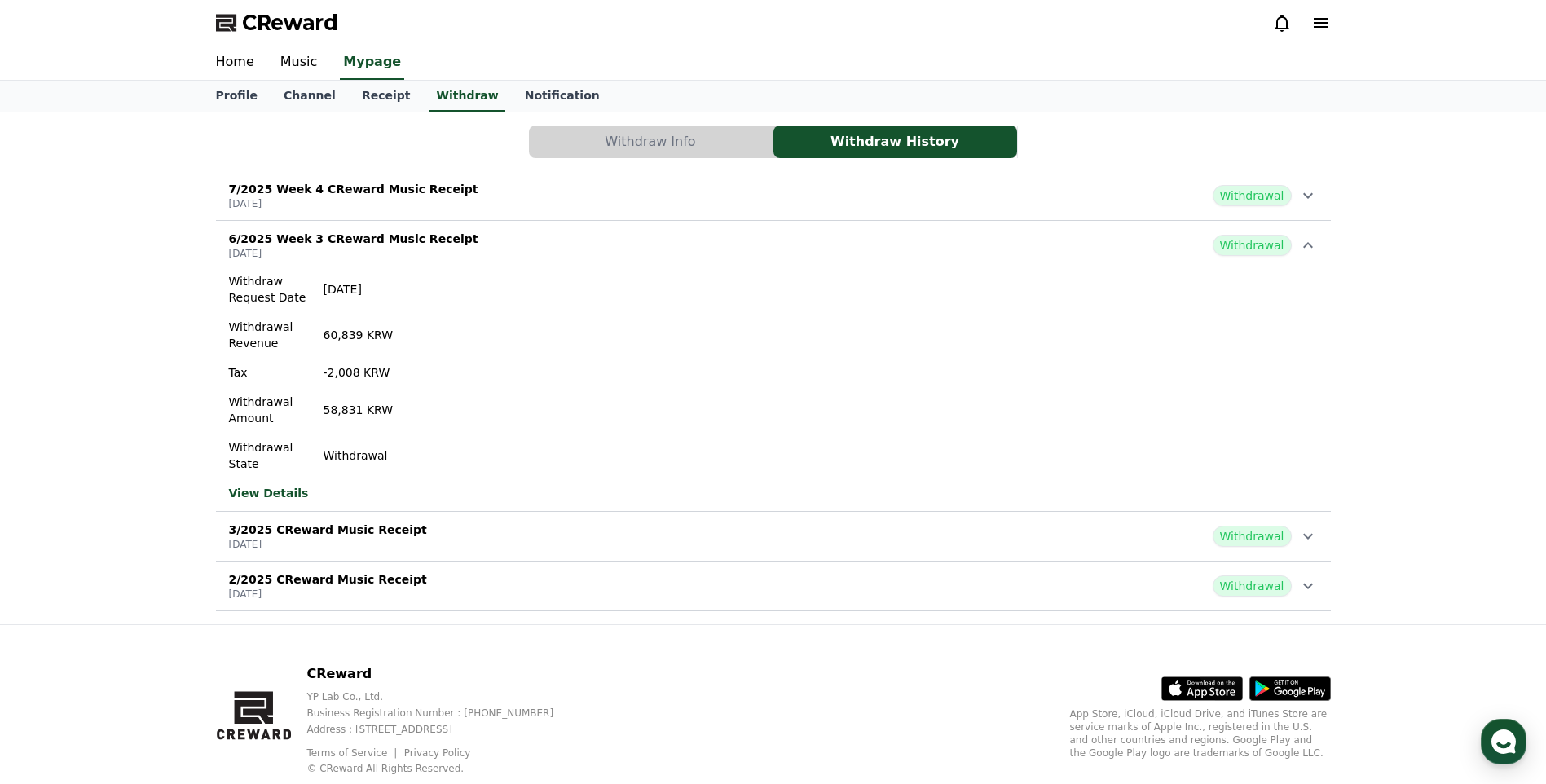
click at [518, 248] on div "6/2025 Week 3 CReward Music Receipt [DATE] Withdrawal" at bounding box center [773, 245] width 1115 height 42
